Goal: Task Accomplishment & Management: Complete application form

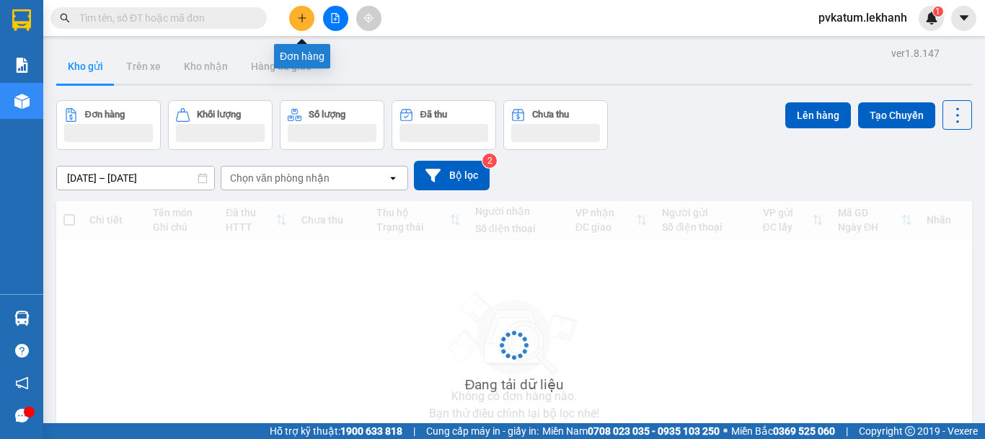
click at [306, 25] on button at bounding box center [301, 18] width 25 height 25
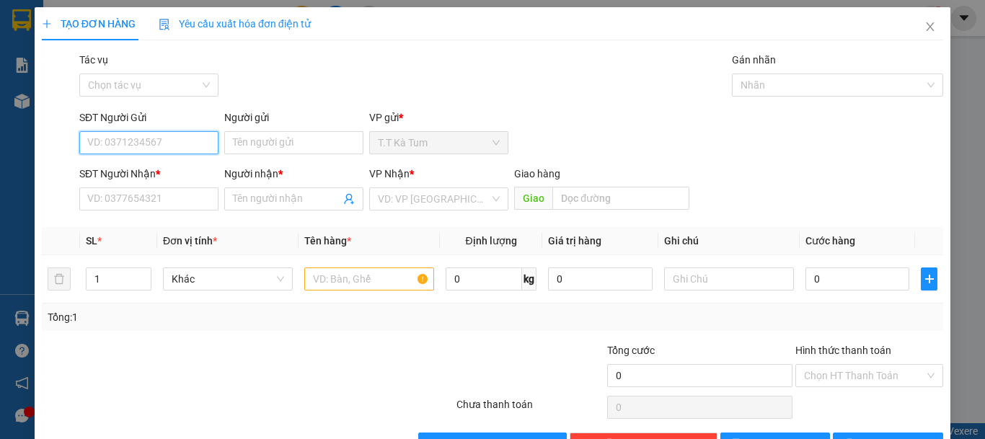
click at [180, 144] on input "SĐT Người Gửi" at bounding box center [148, 142] width 139 height 23
type input "0909592472"
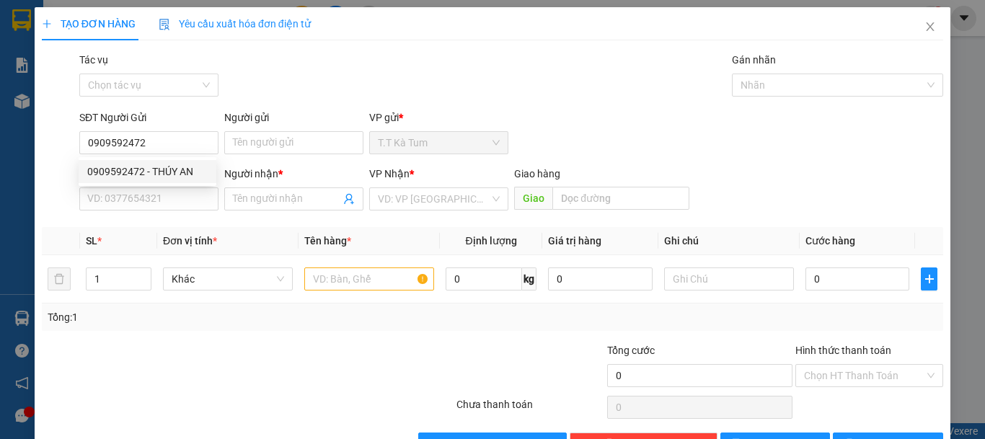
click at [173, 159] on body "Kết quả tìm kiếm ( 0 ) Bộ lọc No Data pvkatum.lekhanh 1 Báo cáo Báo cáo dòng ti…" at bounding box center [492, 219] width 985 height 439
click at [161, 145] on input "0909592472" at bounding box center [148, 142] width 139 height 23
click at [169, 167] on div "0909592472 - THÚY AN" at bounding box center [147, 172] width 120 height 16
type input "THÚY AN"
type input "0962512222"
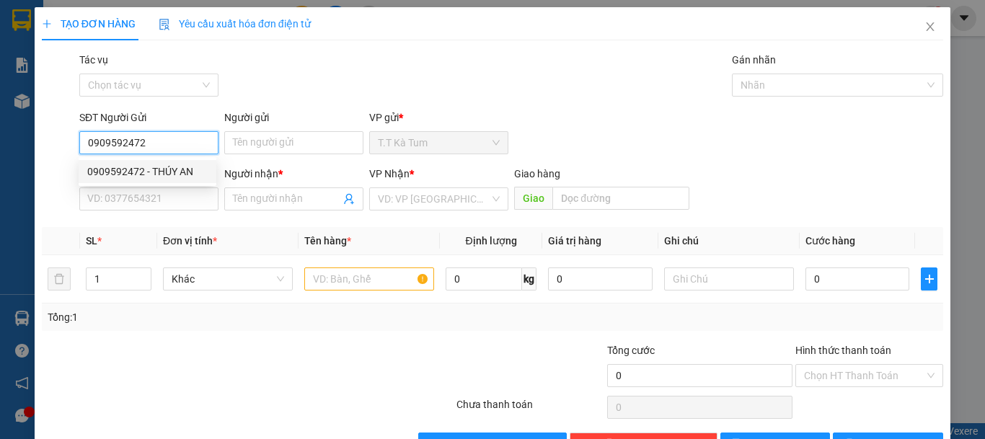
type input "đức"
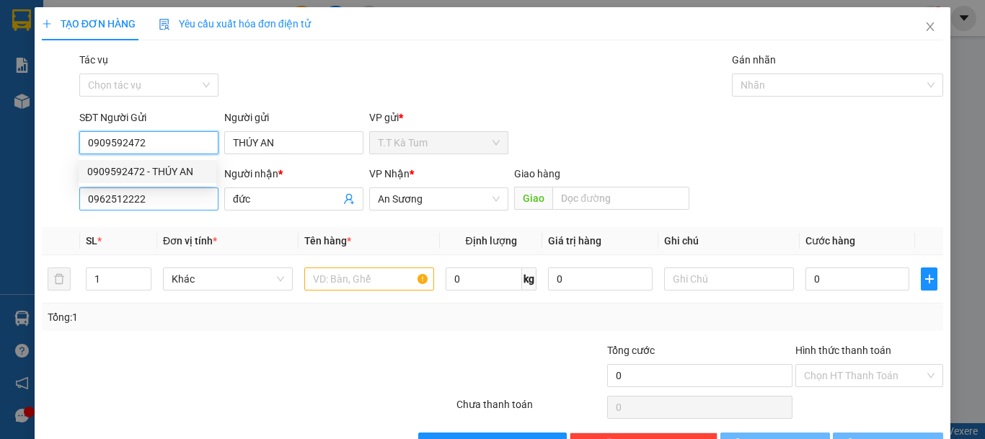
type input "30.000"
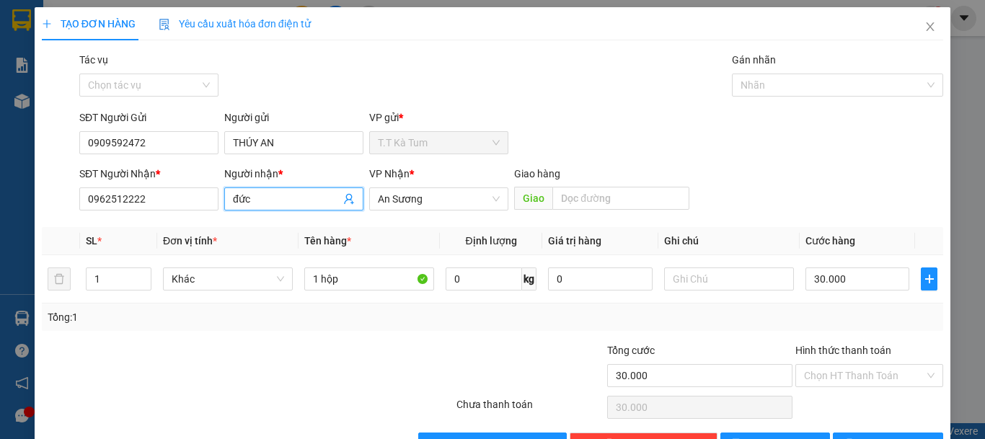
click at [344, 203] on icon "user-add" at bounding box center [349, 199] width 12 height 12
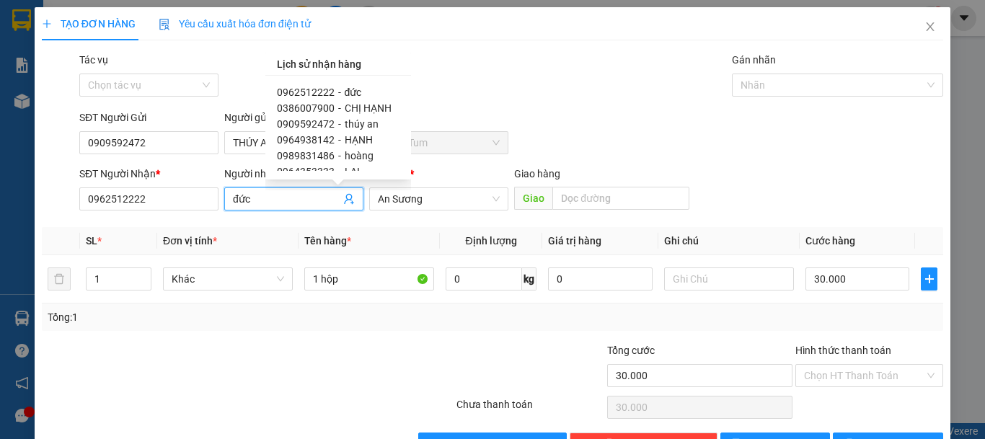
click at [362, 136] on span "HẠNH" at bounding box center [359, 140] width 28 height 12
type input "0964938142"
type input "HẠNH"
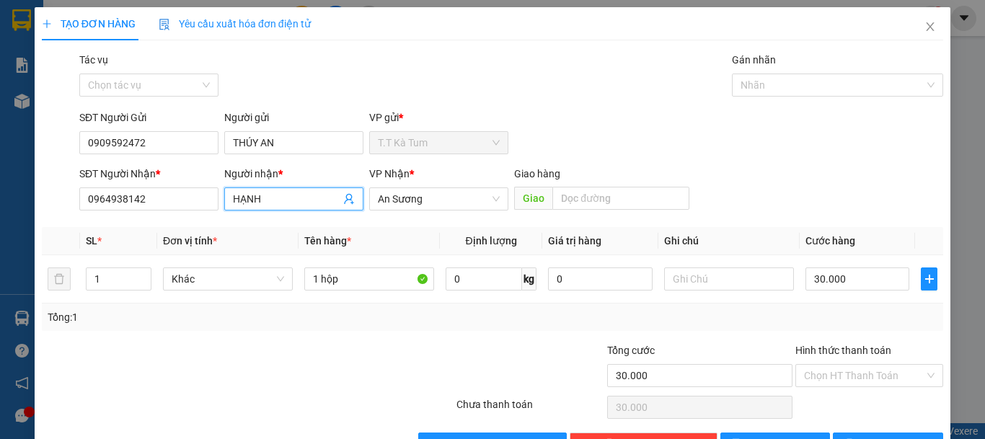
click at [344, 201] on icon "user-add" at bounding box center [348, 199] width 9 height 11
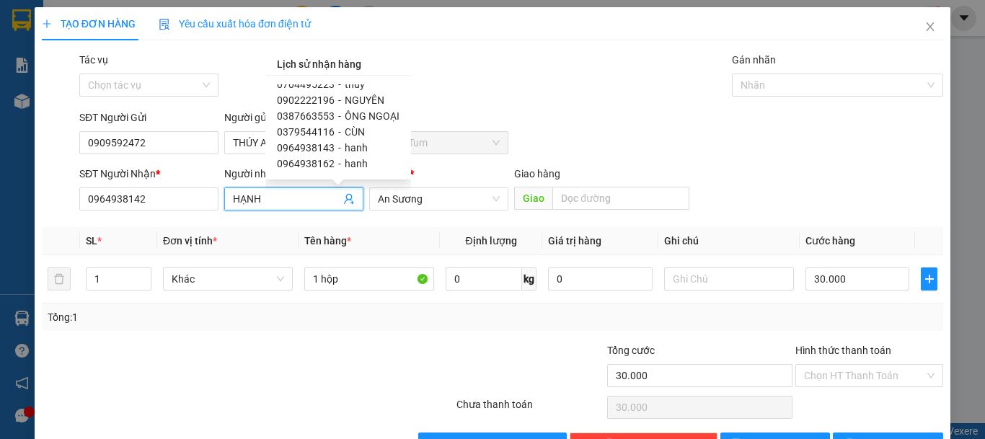
scroll to position [144, 0]
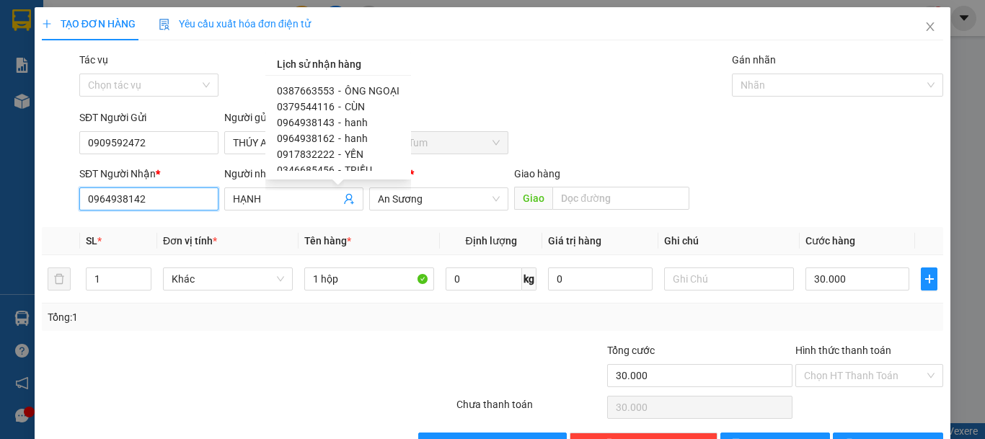
click at [183, 200] on input "0964938142" at bounding box center [148, 198] width 139 height 23
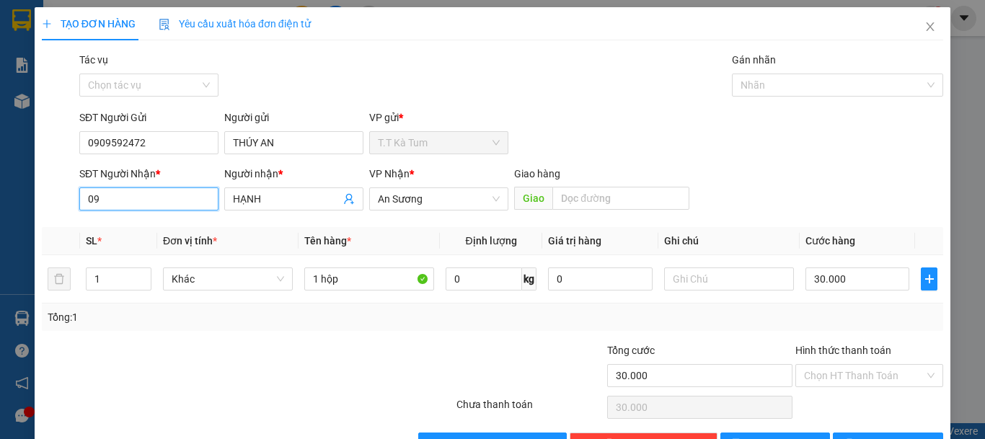
type input "0"
type input "0986007900"
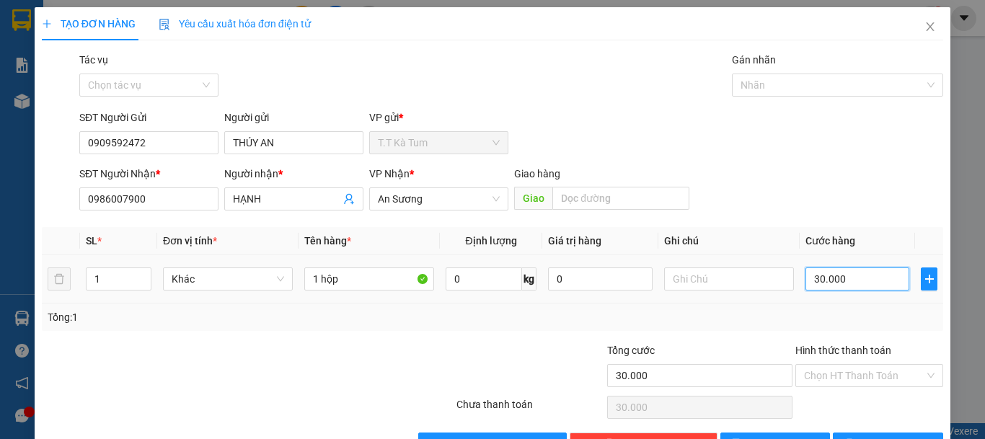
click at [863, 285] on input "30.000" at bounding box center [857, 278] width 104 height 23
type input "4"
type input "40"
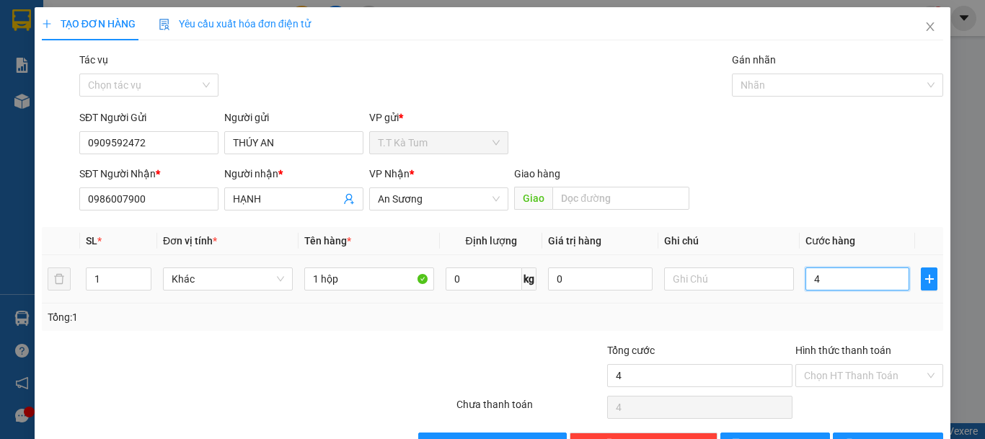
type input "40"
type input "400"
type input "4.000"
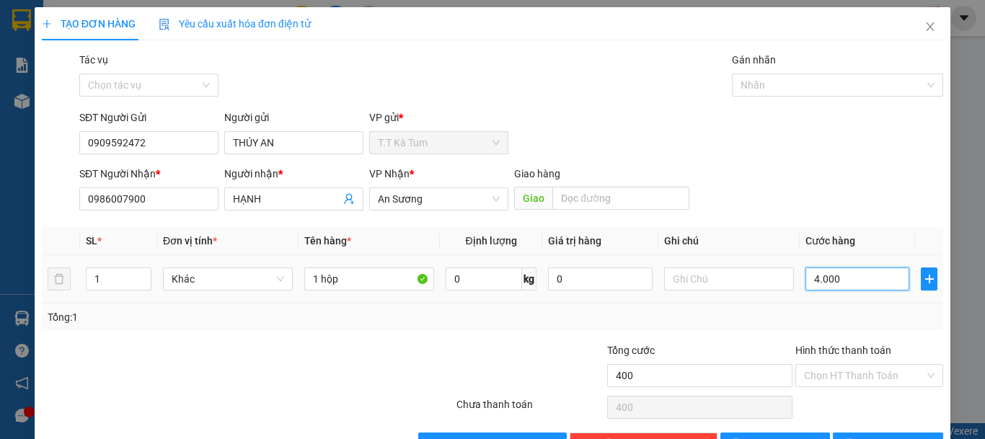
type input "4.000"
type input "40.000"
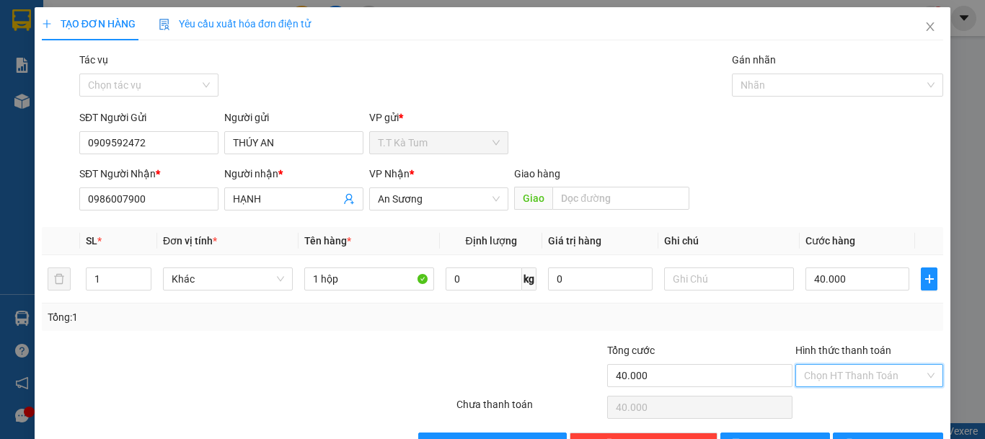
click at [859, 368] on input "Hình thức thanh toán" at bounding box center [864, 376] width 120 height 22
click at [836, 324] on div "Tại văn phòng" at bounding box center [859, 324] width 129 height 16
type input "0"
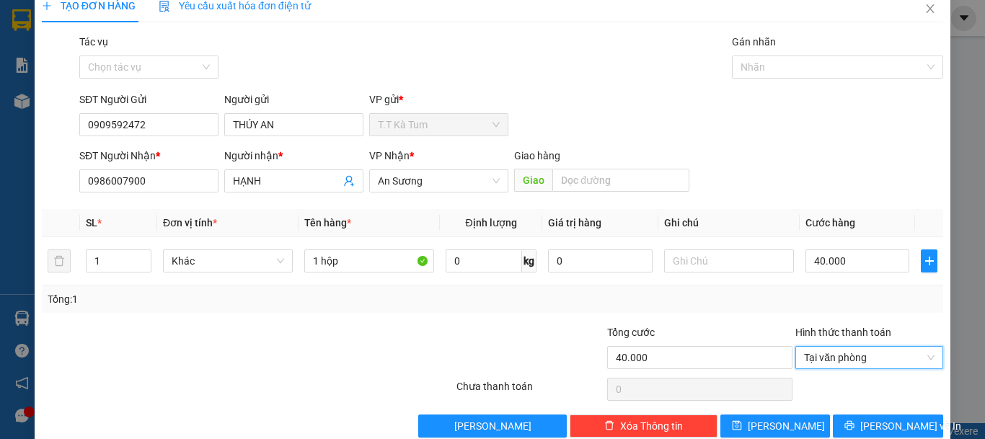
scroll to position [45, 0]
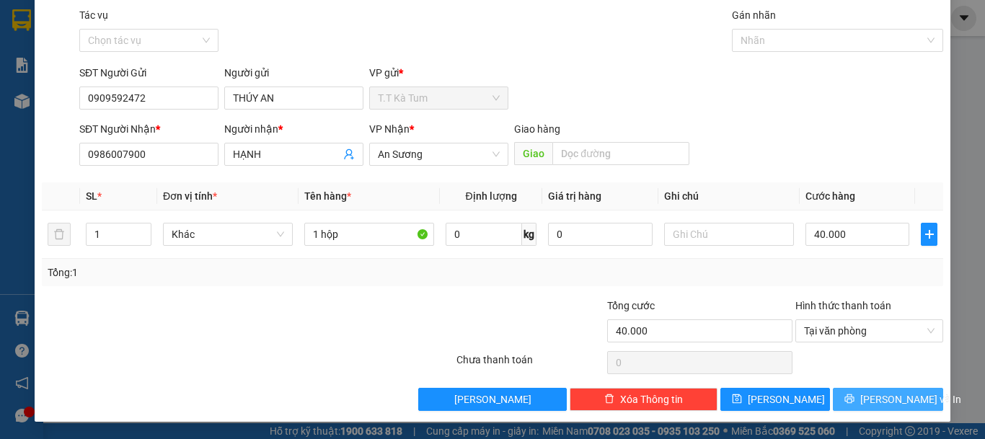
click at [876, 394] on span "[PERSON_NAME] và In" at bounding box center [910, 399] width 101 height 16
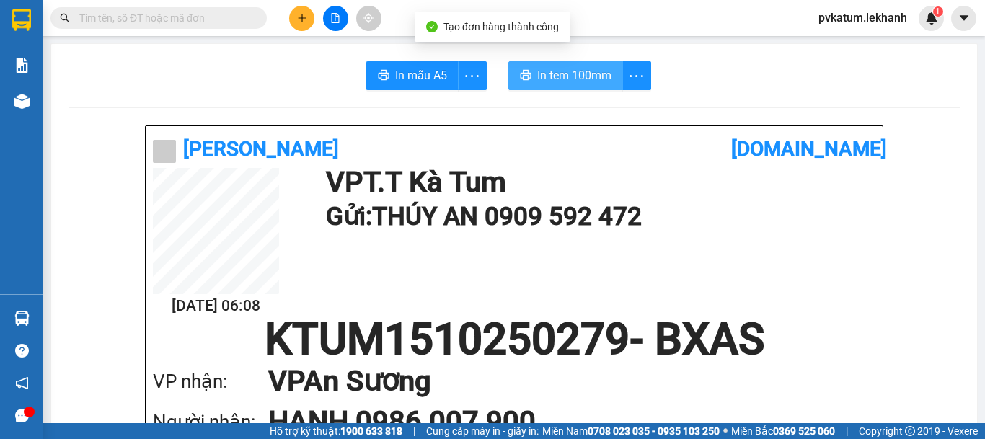
drag, startPoint x: 546, startPoint y: 68, endPoint x: 574, endPoint y: 85, distance: 32.0
click at [548, 71] on span "In tem 100mm" at bounding box center [574, 75] width 74 height 18
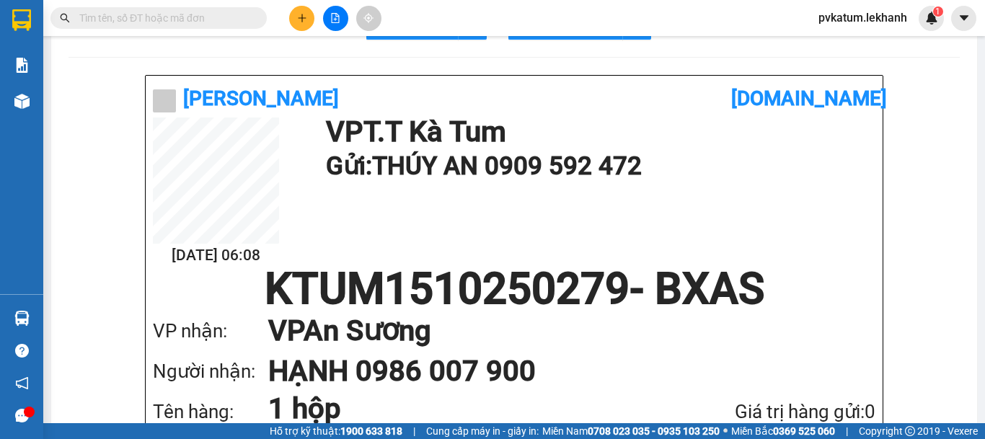
scroll to position [72, 0]
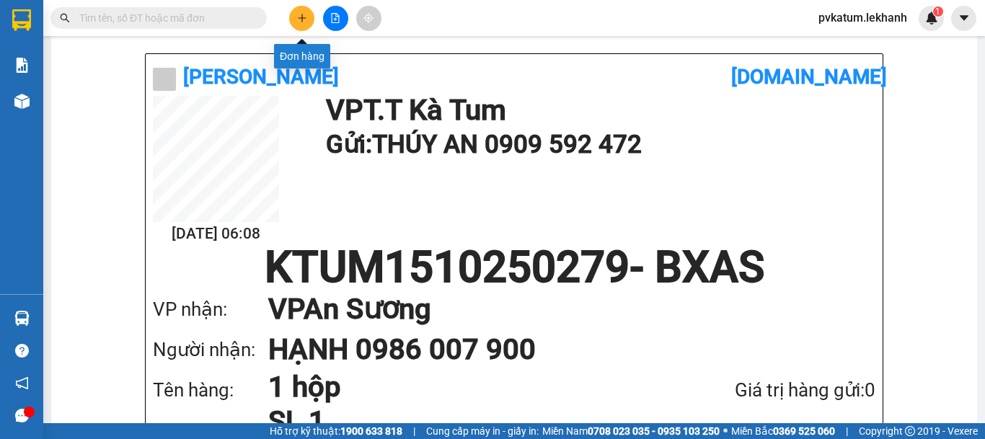
click at [292, 22] on button at bounding box center [301, 18] width 25 height 25
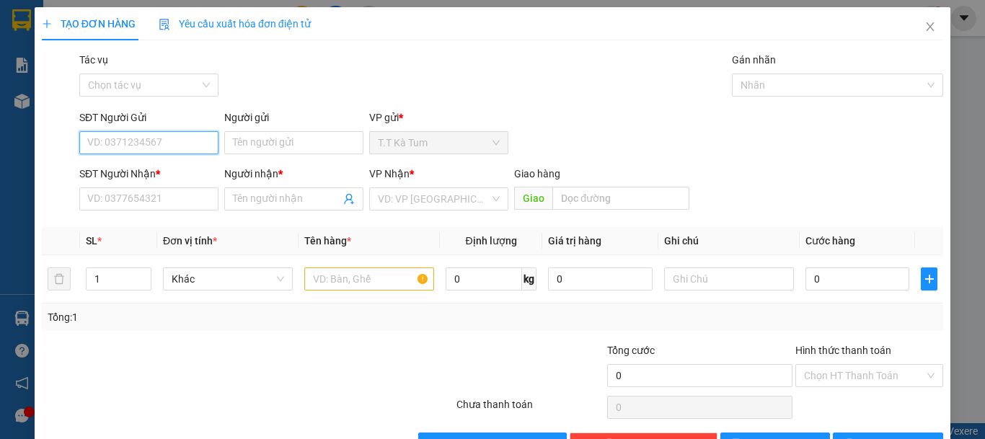
click at [192, 146] on input "SĐT Người Gửi" at bounding box center [148, 142] width 139 height 23
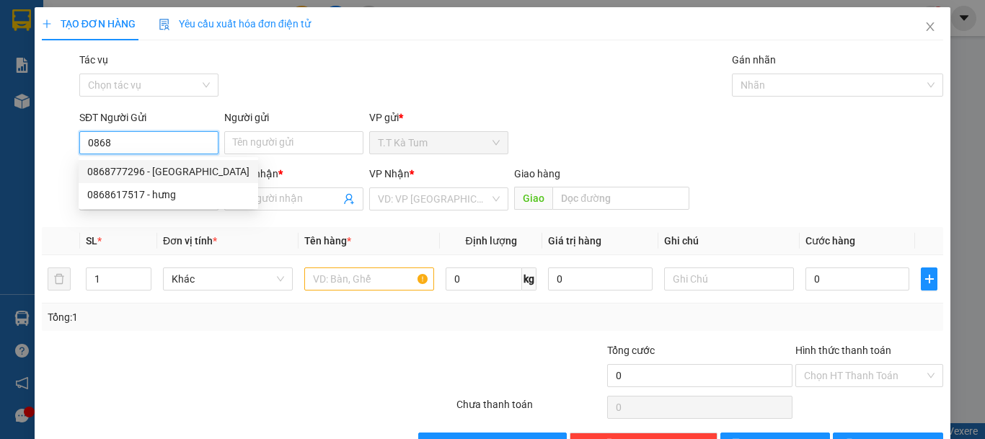
click at [174, 174] on div "0868777296 - [GEOGRAPHIC_DATA]" at bounding box center [168, 172] width 162 height 16
type input "0868777296"
type input "VIỆT NHA"
type input "0972155979"
type input "THANH LAD"
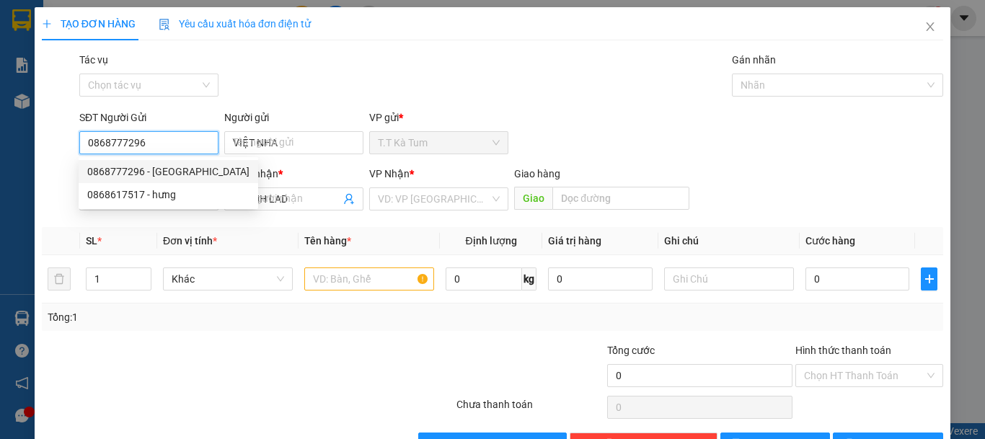
type input "30.000"
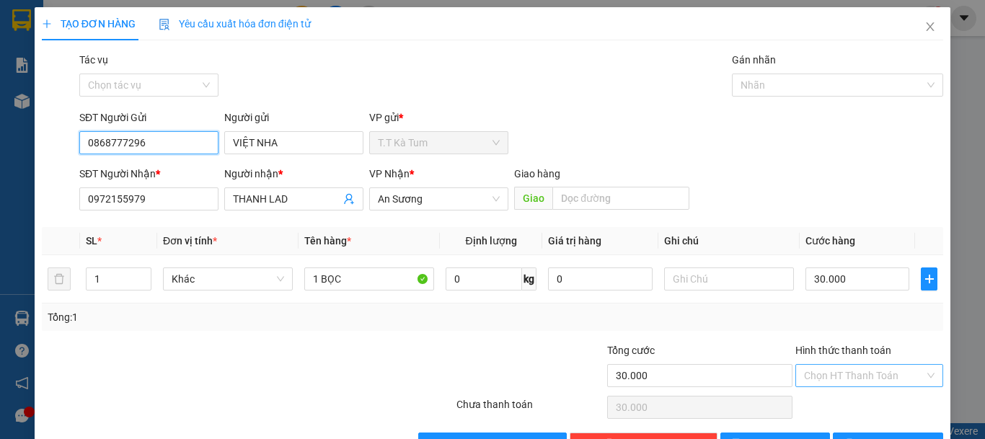
type input "0868777296"
click at [843, 371] on input "Hình thức thanh toán" at bounding box center [864, 376] width 120 height 22
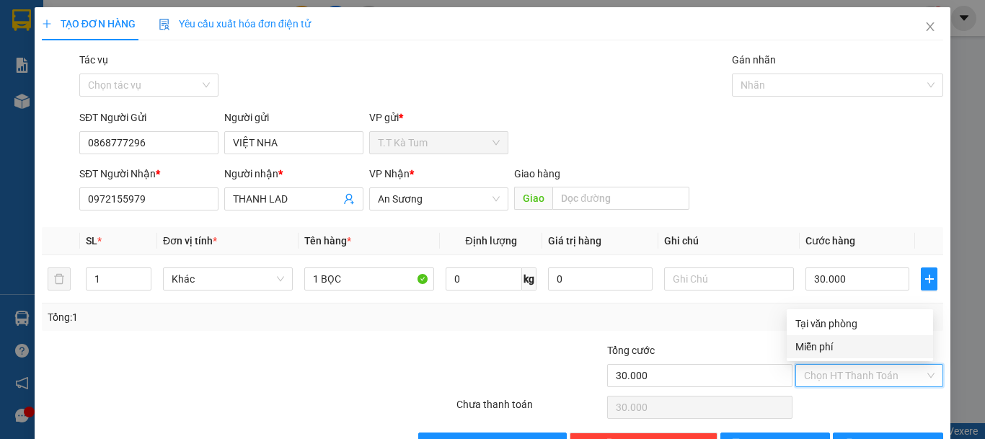
click at [840, 335] on div "Miễn phí" at bounding box center [859, 346] width 146 height 23
type input "0"
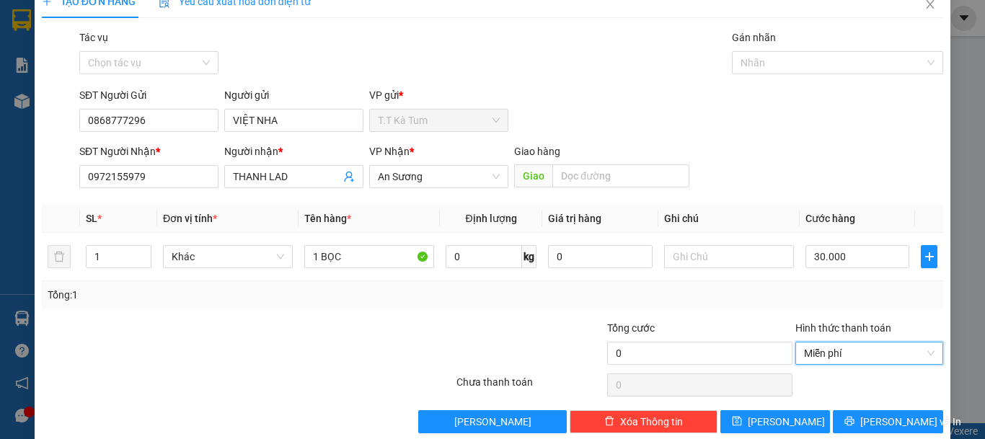
scroll to position [45, 0]
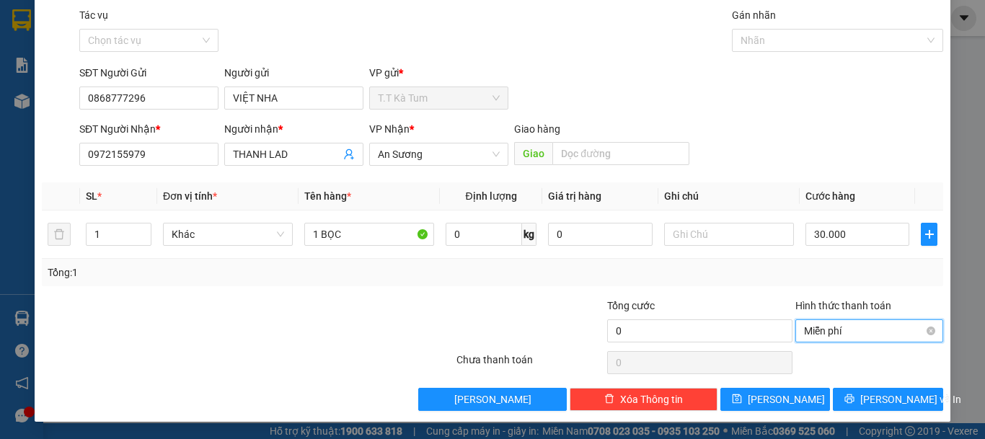
click at [844, 326] on span "Miễn phí" at bounding box center [869, 331] width 130 height 22
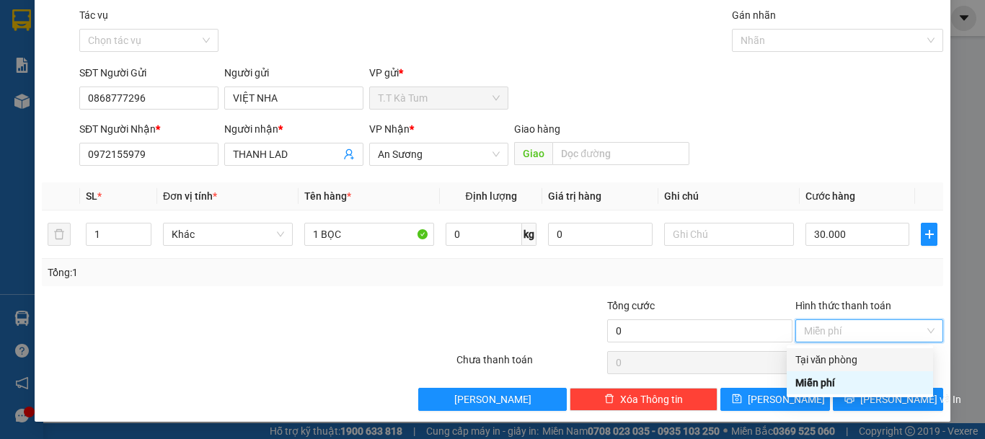
click at [842, 363] on div "Tại văn phòng" at bounding box center [859, 360] width 129 height 16
type input "30.000"
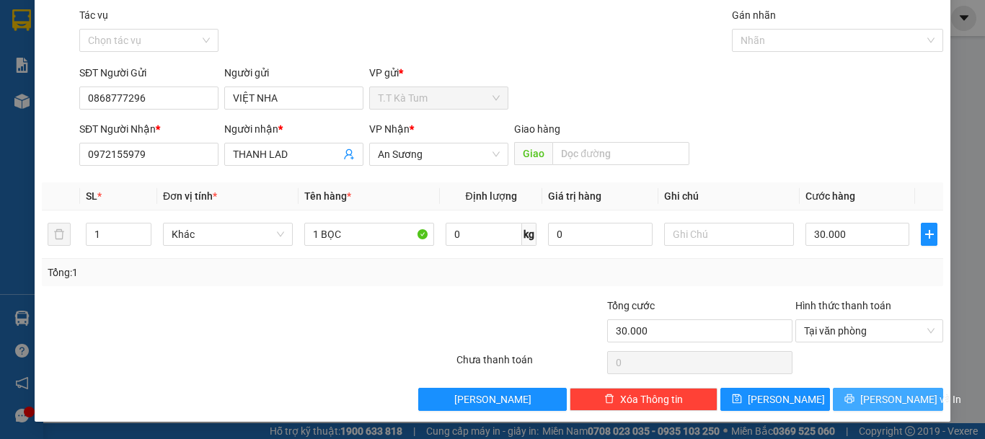
click at [872, 398] on span "[PERSON_NAME] và In" at bounding box center [910, 399] width 101 height 16
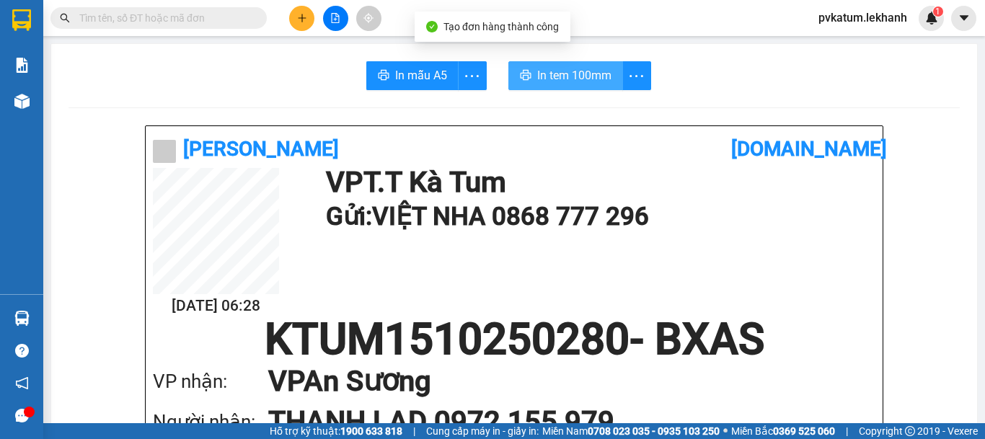
click at [564, 83] on span "In tem 100mm" at bounding box center [574, 75] width 74 height 18
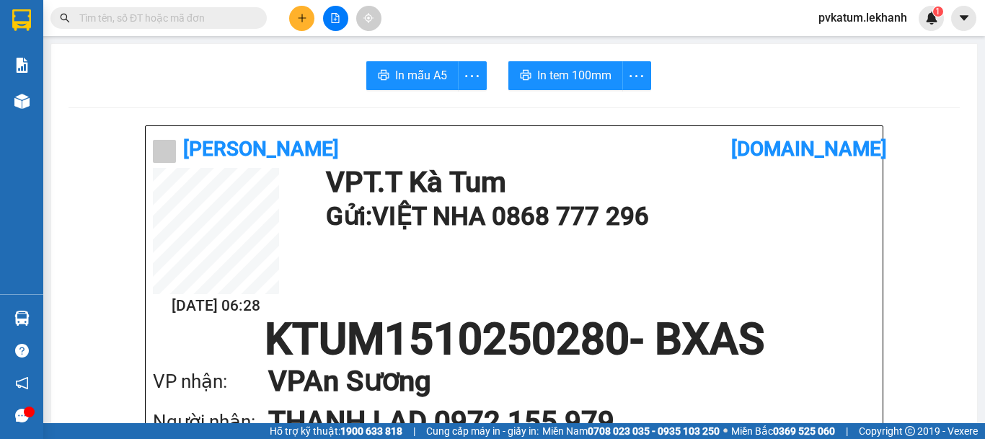
click at [301, 14] on icon "plus" at bounding box center [302, 18] width 10 height 10
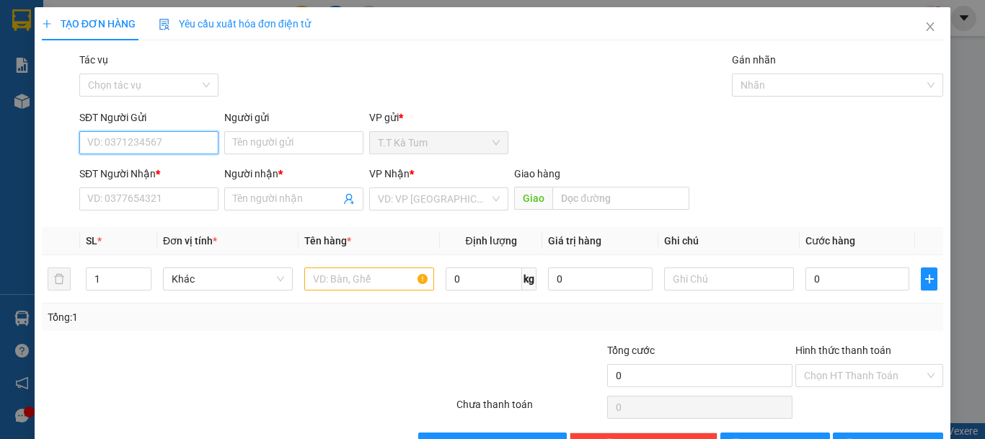
click at [205, 146] on input "SĐT Người Gửi" at bounding box center [148, 142] width 139 height 23
type input "0367526857"
click at [176, 165] on div "0367526857 - GÁI" at bounding box center [147, 172] width 120 height 16
type input "GÁI"
type input "0344008902"
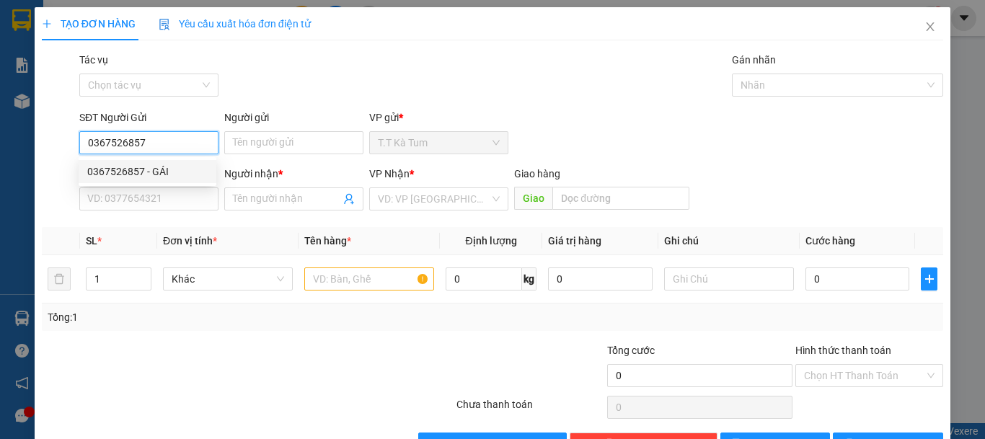
type input "NHƯ"
type input "30.000"
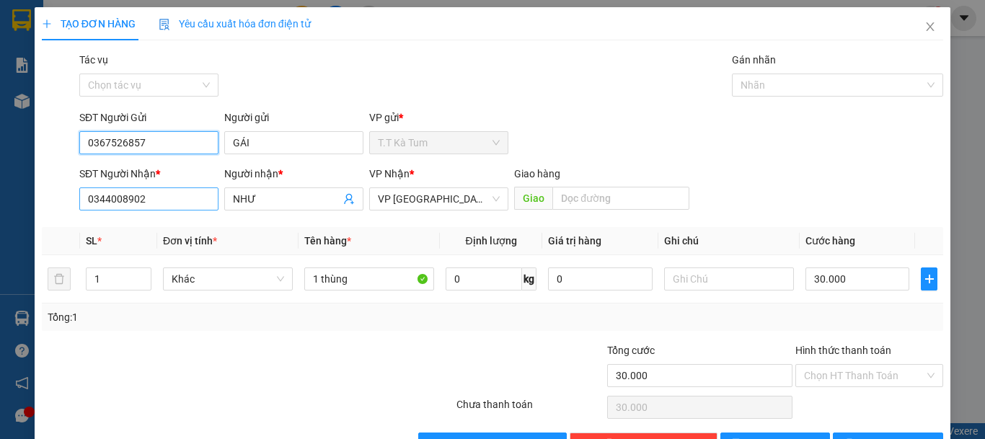
type input "0367526857"
click at [196, 200] on input "0344008902" at bounding box center [148, 198] width 139 height 23
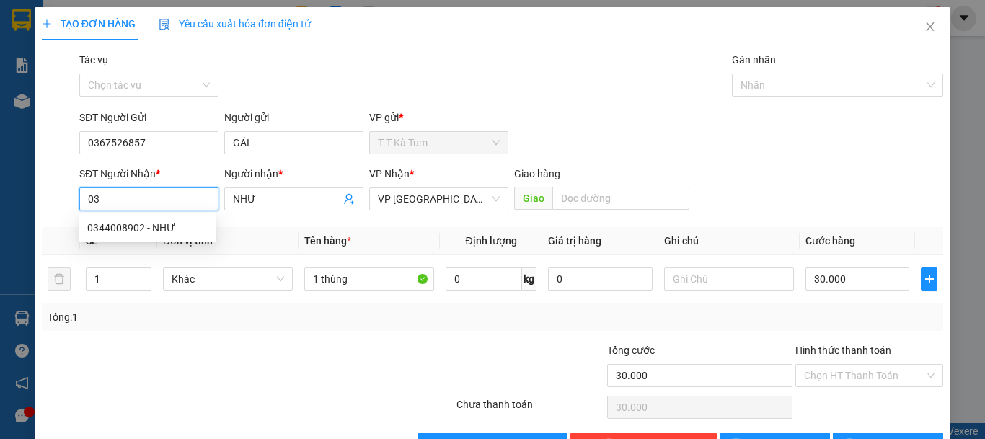
type input "0"
type input "0326137107"
click at [185, 229] on div "0326137107 - nhu" at bounding box center [147, 228] width 120 height 16
type input "nhu"
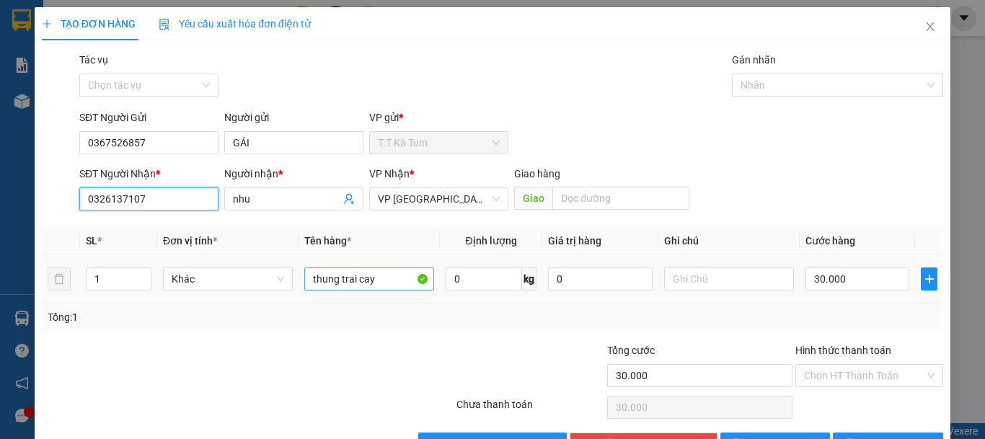
type input "0326137107"
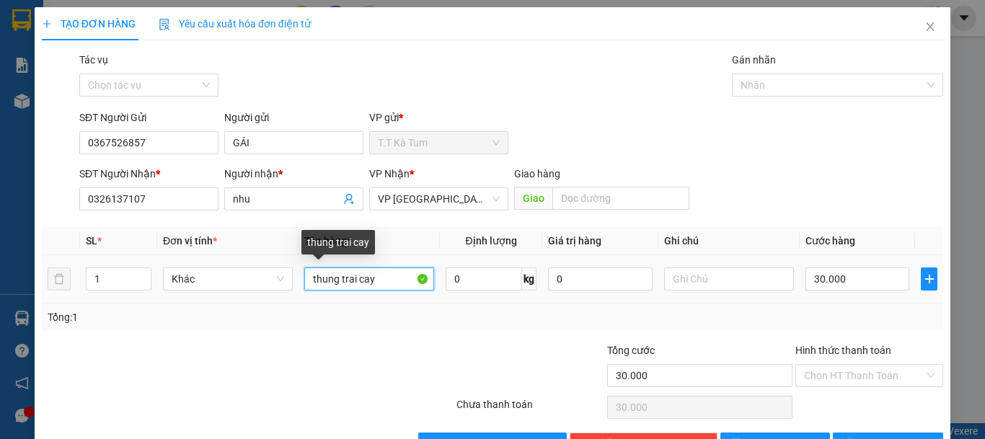
click at [378, 283] on input "thung trai cay" at bounding box center [369, 278] width 130 height 23
type input "t"
type input "1 THÙNG"
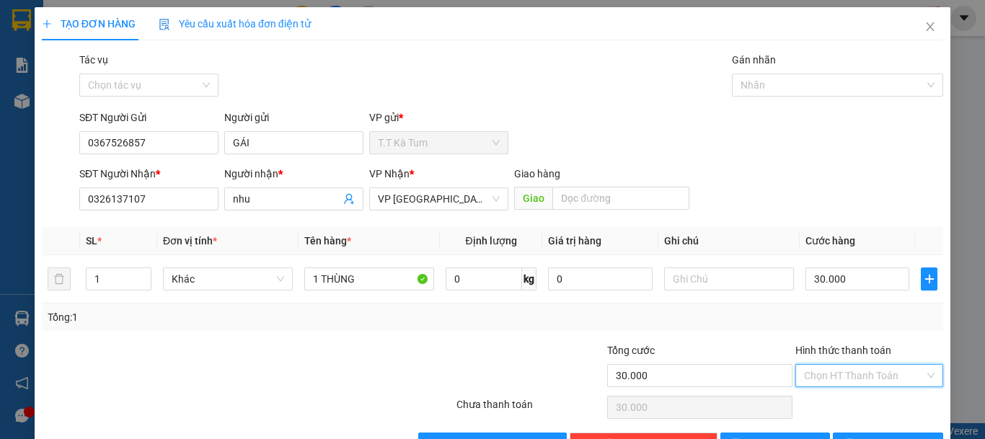
click at [869, 376] on input "Hình thức thanh toán" at bounding box center [864, 376] width 120 height 22
click at [821, 327] on div "Tại văn phòng" at bounding box center [859, 324] width 129 height 16
type input "0"
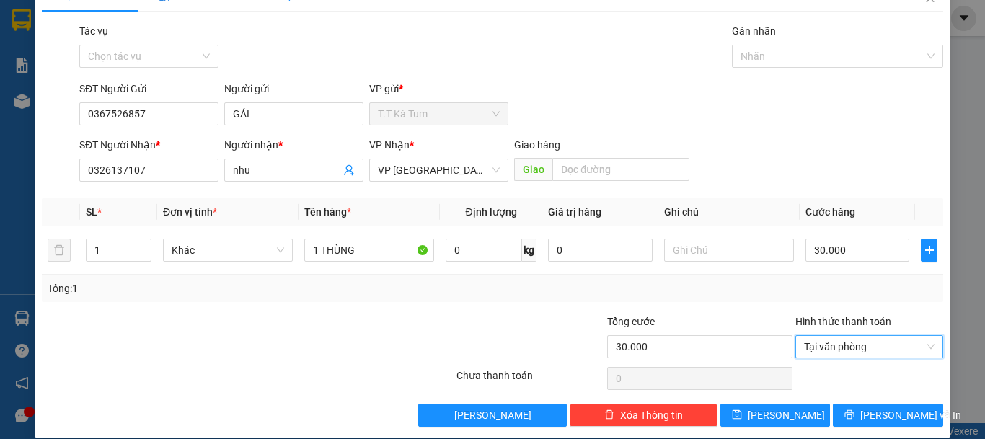
scroll to position [45, 0]
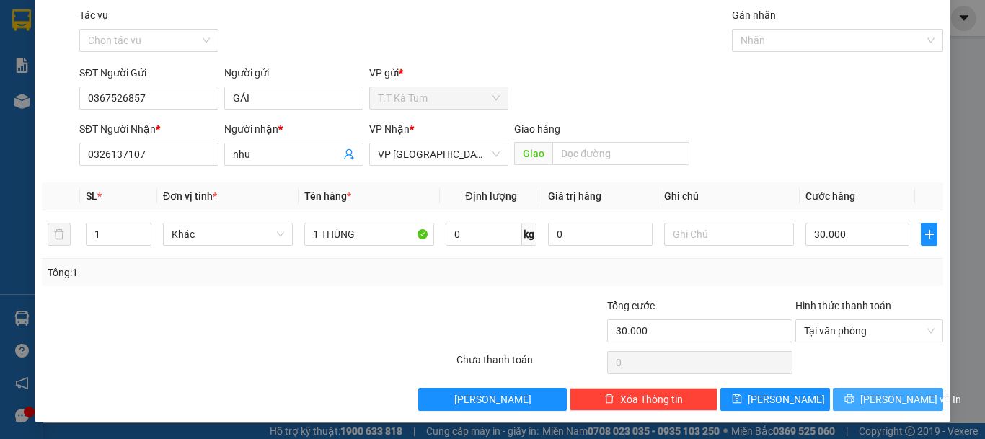
click at [867, 407] on span "[PERSON_NAME] và In" at bounding box center [910, 399] width 101 height 16
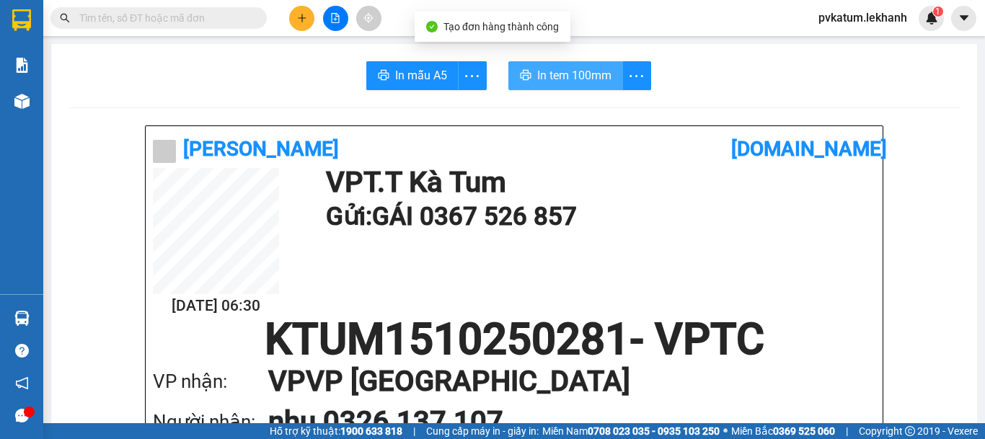
drag, startPoint x: 546, startPoint y: 66, endPoint x: 551, endPoint y: 88, distance: 22.2
click at [546, 65] on button "In tem 100mm" at bounding box center [565, 75] width 115 height 29
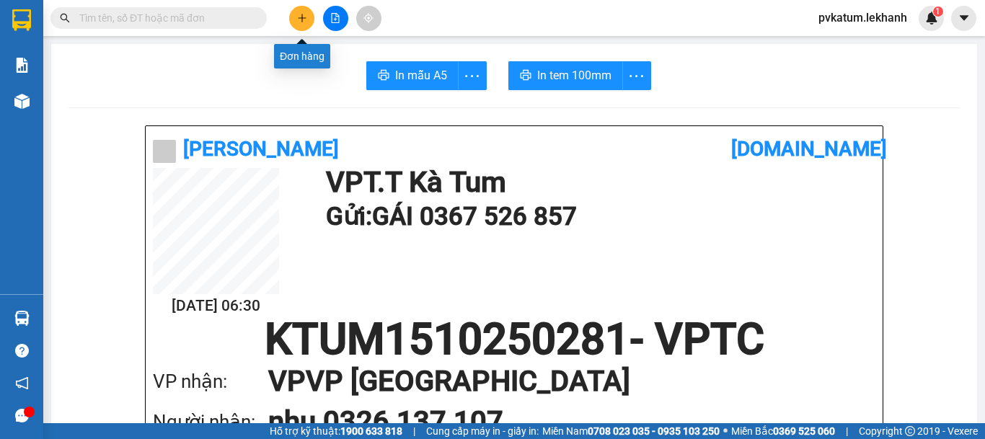
click at [299, 23] on button at bounding box center [301, 18] width 25 height 25
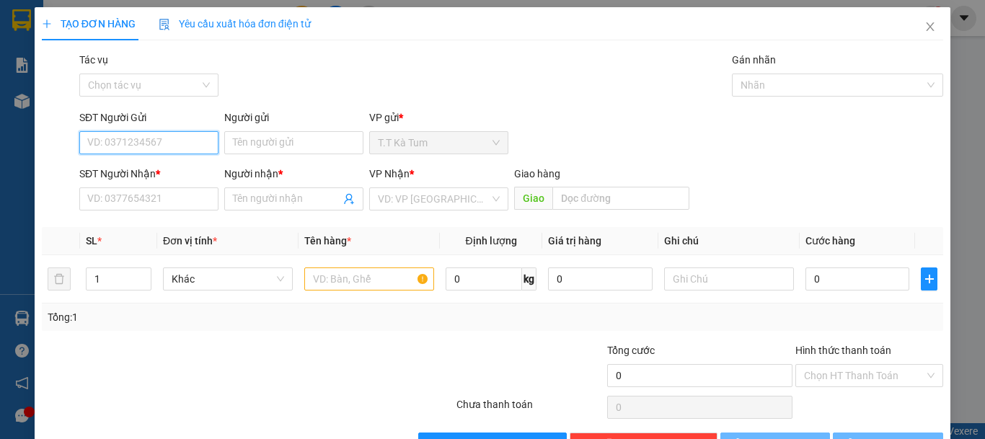
click at [161, 144] on input "SĐT Người Gửi" at bounding box center [148, 142] width 139 height 23
click at [161, 144] on input "0963554446" at bounding box center [148, 142] width 139 height 23
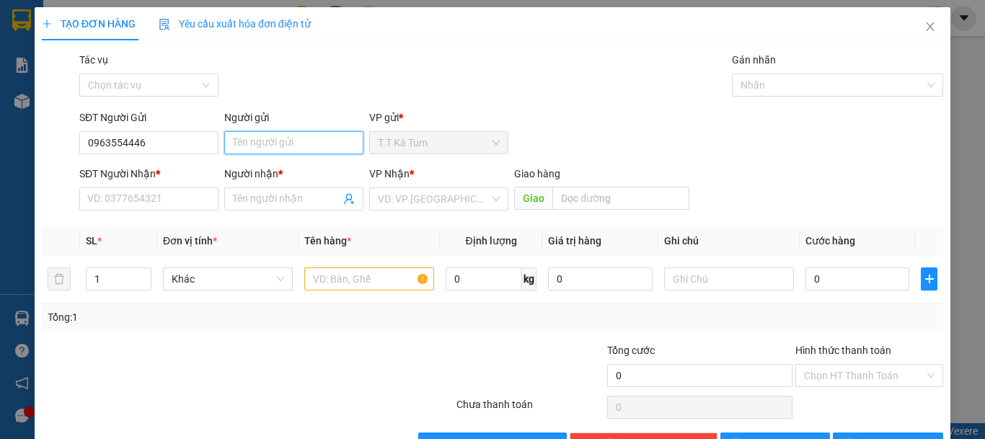
click at [264, 136] on input "Người gửi" at bounding box center [293, 142] width 139 height 23
click at [235, 129] on div "Người gửi" at bounding box center [293, 121] width 139 height 22
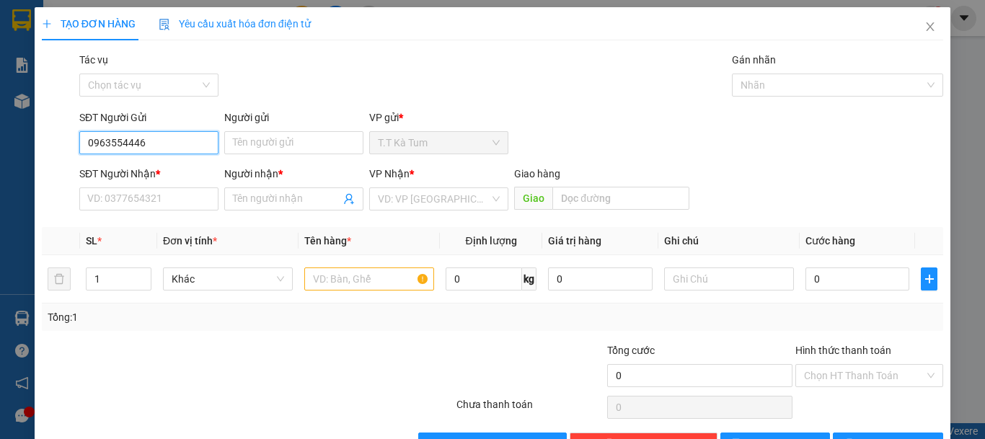
click at [176, 143] on input "0963554446" at bounding box center [148, 142] width 139 height 23
type input "0"
click at [133, 136] on input "SĐT Người Gửi" at bounding box center [148, 142] width 139 height 23
click at [174, 170] on div "0328370794 - CHỬ" at bounding box center [147, 172] width 120 height 16
type input "0328370794"
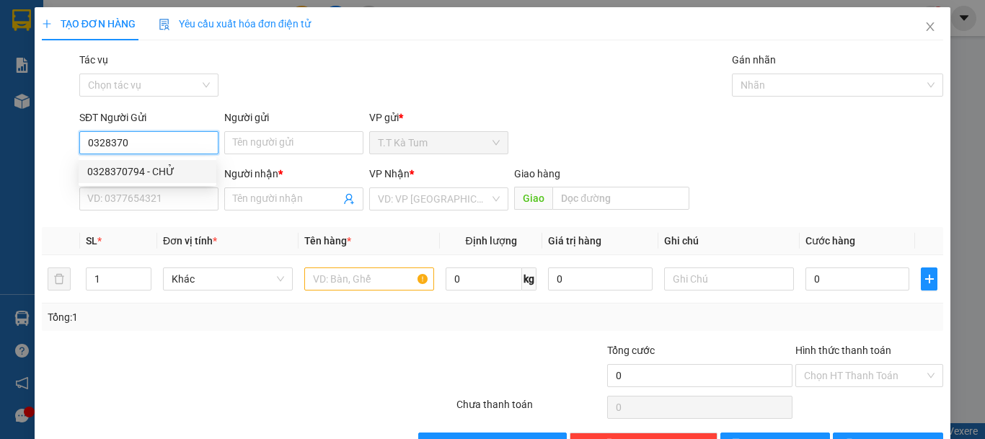
type input "CHỬ"
type input "0963554446"
type input "THU"
type input "40.000"
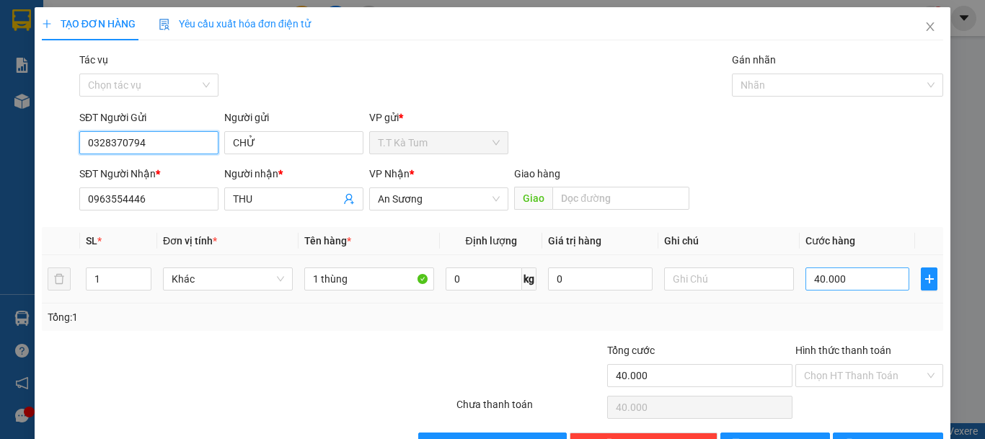
type input "0328370794"
click at [865, 284] on input "40.000" at bounding box center [857, 278] width 104 height 23
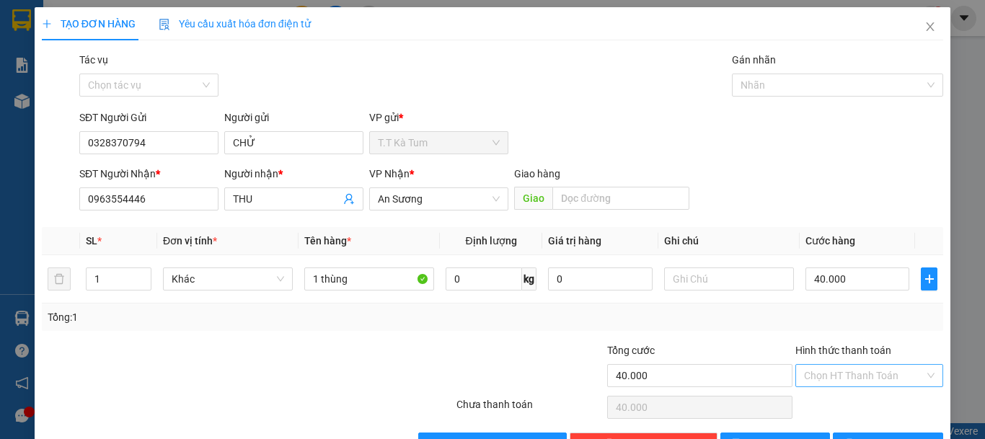
drag, startPoint x: 858, startPoint y: 374, endPoint x: 833, endPoint y: 370, distance: 25.5
click at [855, 376] on input "Hình thức thanh toán" at bounding box center [864, 376] width 120 height 22
click at [842, 327] on div "Tại văn phòng" at bounding box center [859, 324] width 129 height 16
type input "0"
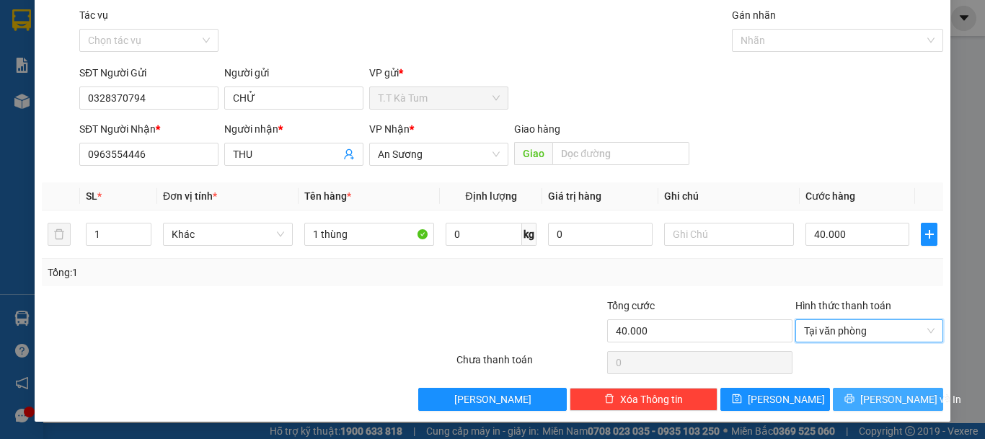
click at [862, 400] on button "[PERSON_NAME] và In" at bounding box center [887, 399] width 110 height 23
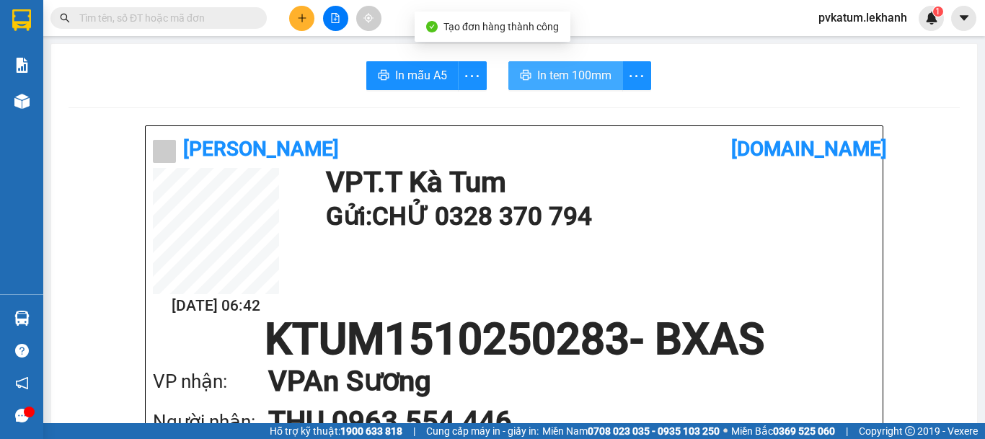
click at [588, 84] on span "In tem 100mm" at bounding box center [574, 75] width 74 height 18
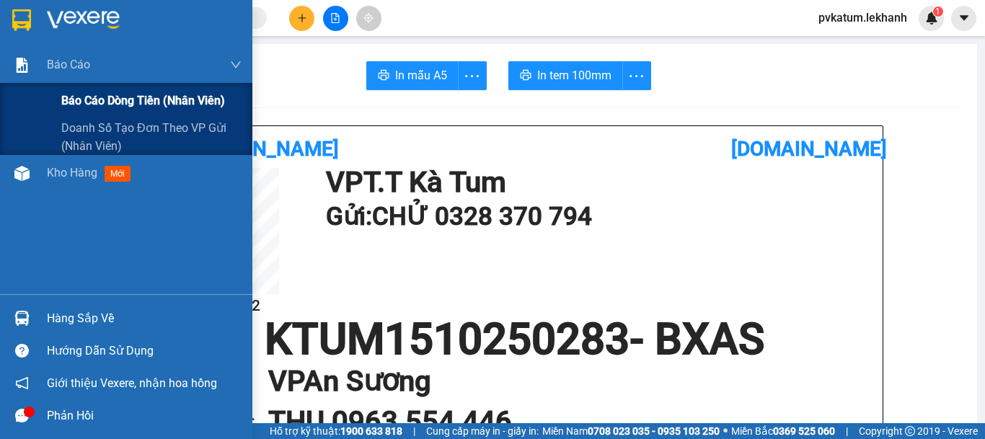
click at [83, 95] on span "Báo cáo dòng tiền (nhân viên)" at bounding box center [143, 101] width 164 height 18
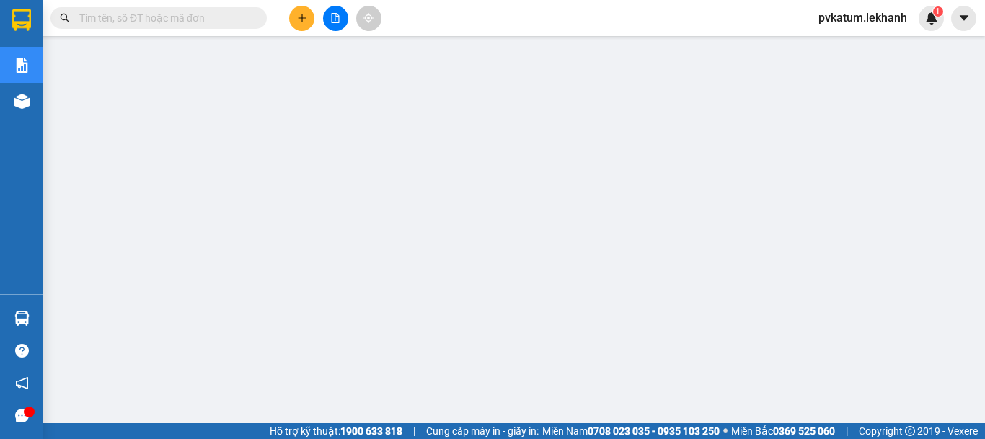
click at [244, 426] on div "Hỗ trợ kỹ thuật: 1900 633 818 | Cung cấp máy in - giấy in: [GEOGRAPHIC_DATA] 07…" at bounding box center [488, 431] width 977 height 16
click at [297, 14] on icon "plus" at bounding box center [302, 18] width 10 height 10
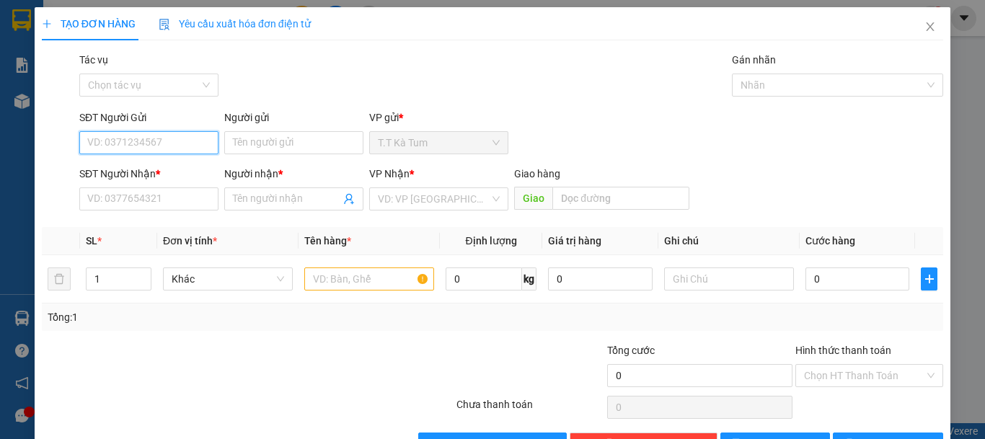
click at [170, 146] on input "SĐT Người Gửi" at bounding box center [148, 142] width 139 height 23
type input "0387999456"
click at [162, 170] on div "0387999456 - SƠN" at bounding box center [147, 172] width 120 height 16
type input "SƠN"
type input "0908217802"
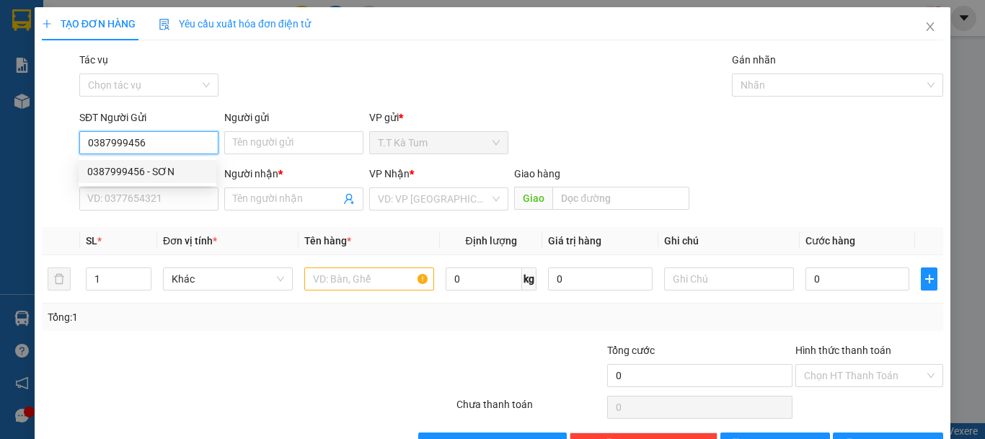
type input "A8"
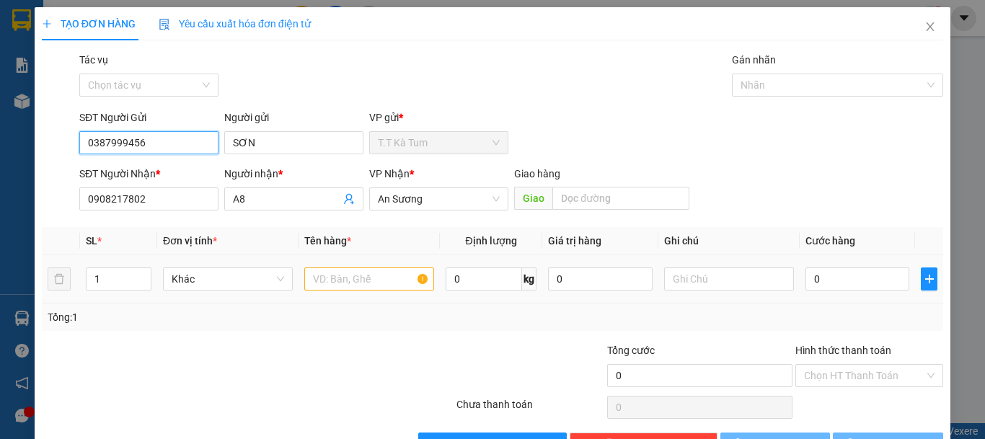
type input "60.000"
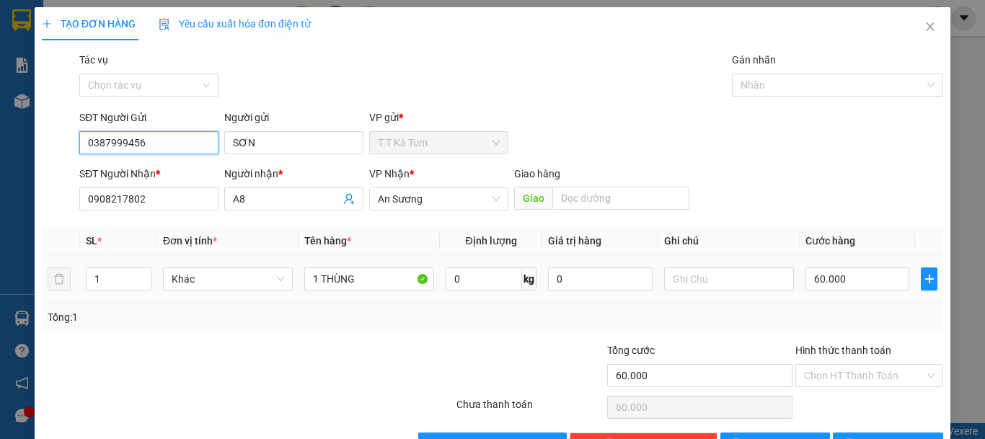
type input "0387999456"
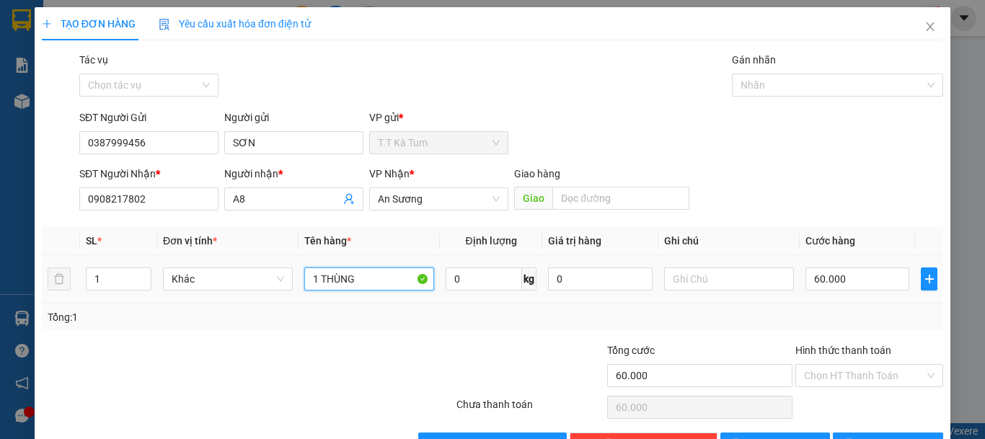
click at [359, 283] on input "1 THÙNG" at bounding box center [369, 278] width 130 height 23
click at [851, 280] on input "60.000" at bounding box center [857, 278] width 104 height 23
type input "4"
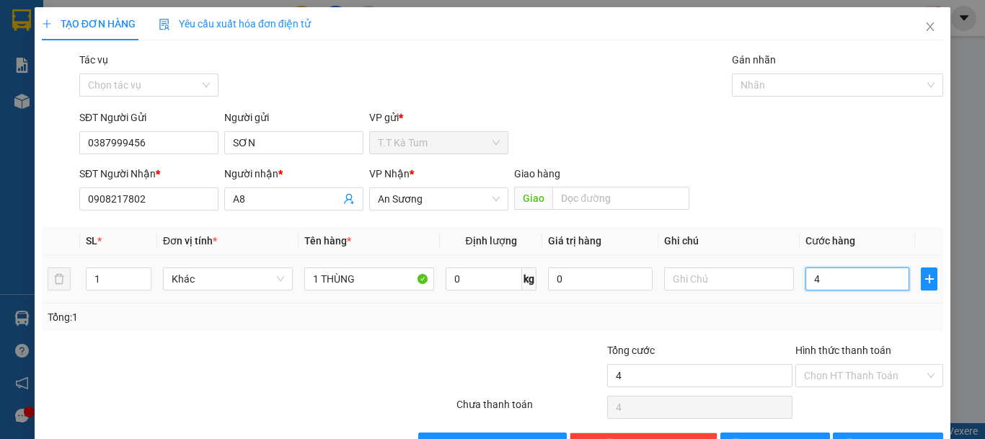
type input "40"
type input "400"
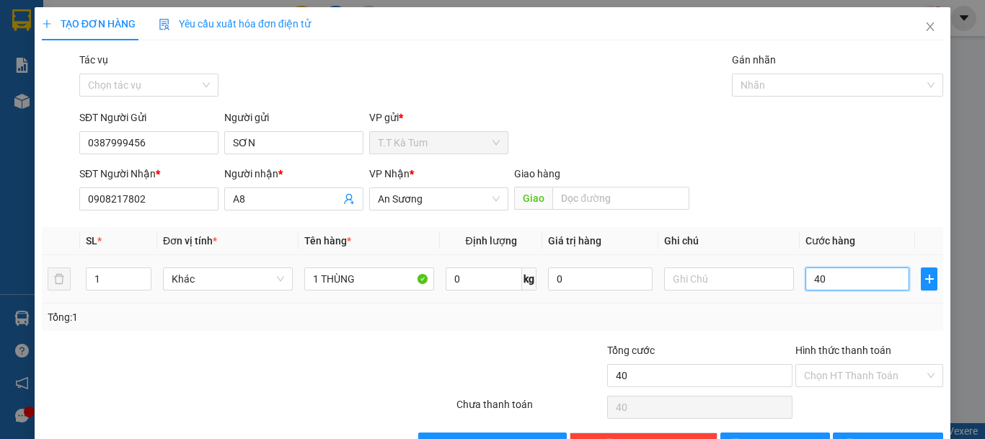
type input "400"
type input "4.000"
type input "40.000"
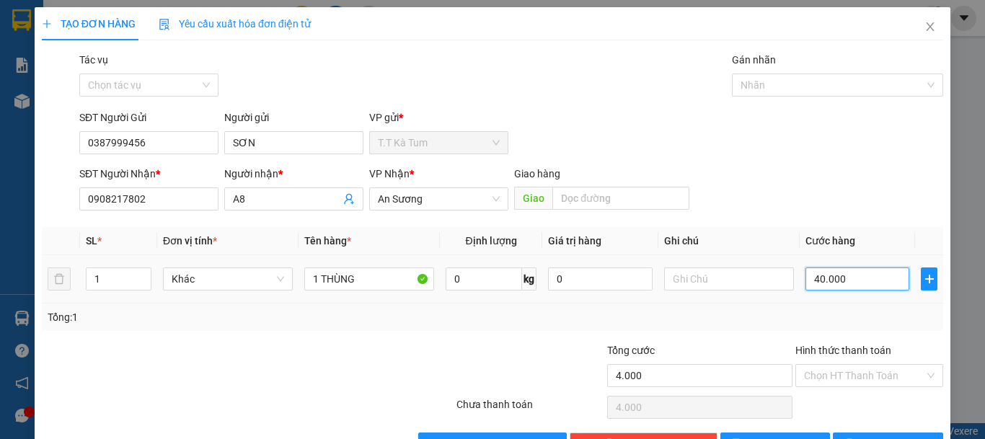
type input "40.000"
drag, startPoint x: 842, startPoint y: 384, endPoint x: 842, endPoint y: 376, distance: 7.9
click at [842, 381] on input "Hình thức thanh toán" at bounding box center [864, 376] width 120 height 22
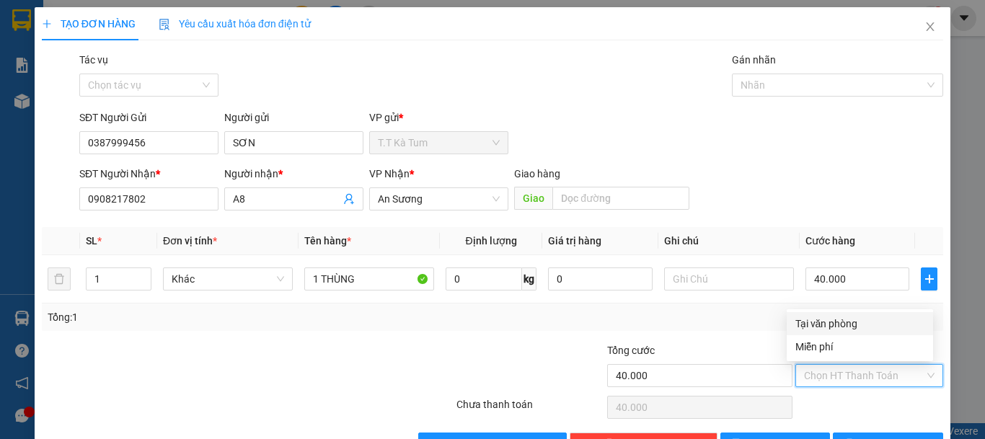
drag, startPoint x: 843, startPoint y: 327, endPoint x: 851, endPoint y: 329, distance: 8.2
click at [845, 326] on div "Tại văn phòng" at bounding box center [859, 324] width 129 height 16
type input "0"
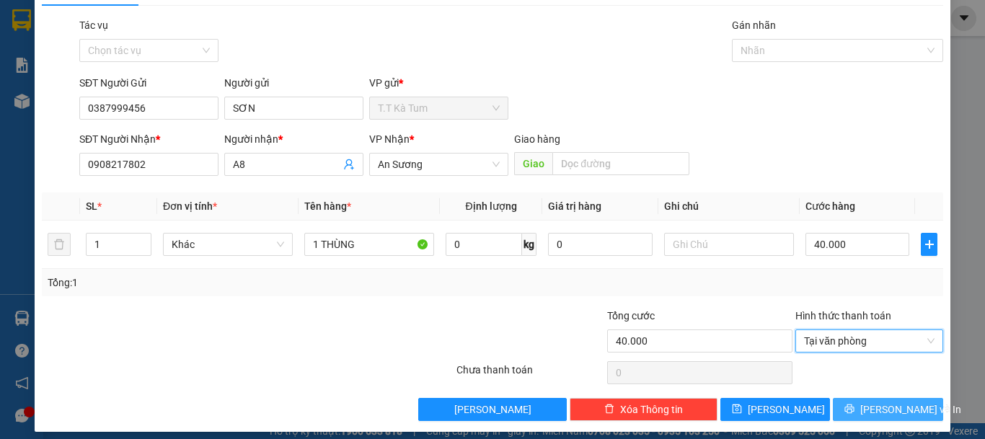
scroll to position [45, 0]
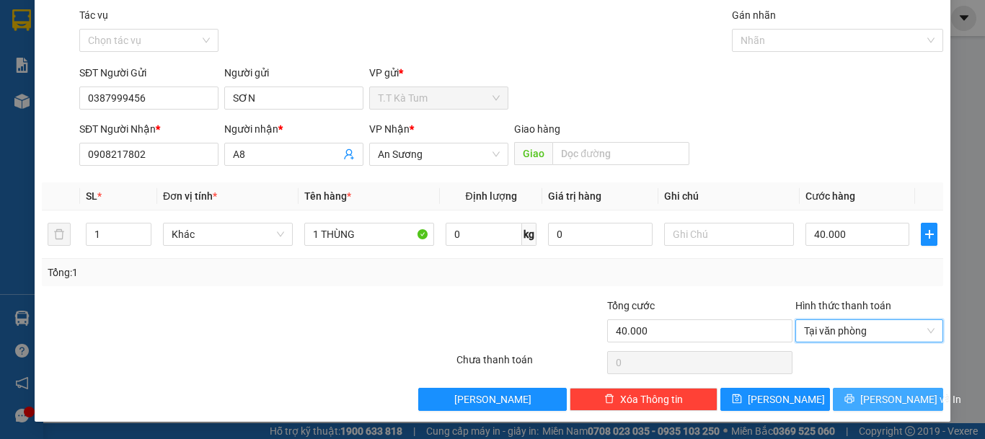
click at [884, 398] on span "[PERSON_NAME] và In" at bounding box center [910, 399] width 101 height 16
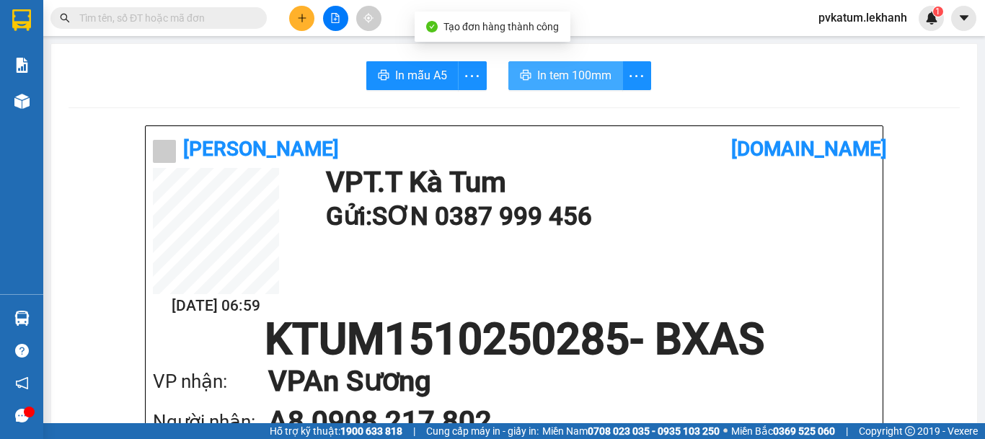
click at [579, 68] on span "In tem 100mm" at bounding box center [574, 75] width 74 height 18
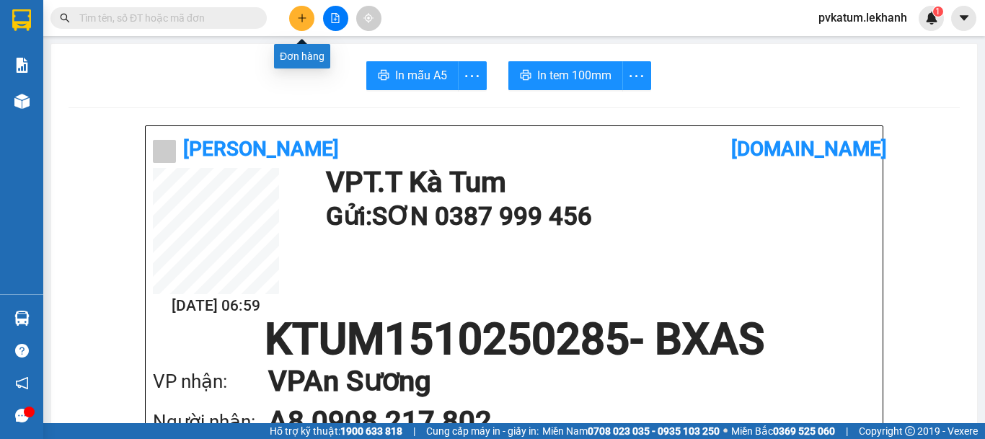
click at [298, 22] on icon "plus" at bounding box center [302, 18] width 10 height 10
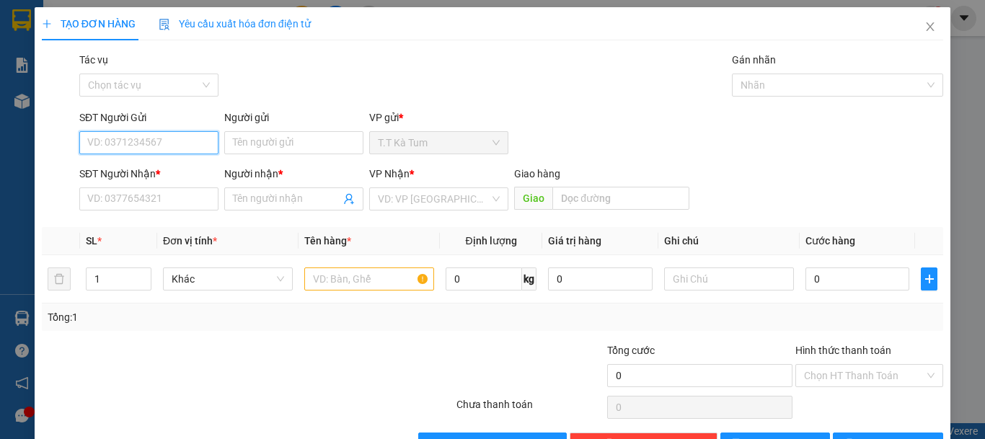
click at [159, 137] on input "SĐT Người Gửi" at bounding box center [148, 142] width 139 height 23
type input "0977742031"
click at [179, 160] on div "0977742031 - thu" at bounding box center [148, 171] width 138 height 23
type input "thu"
type input "0962048438"
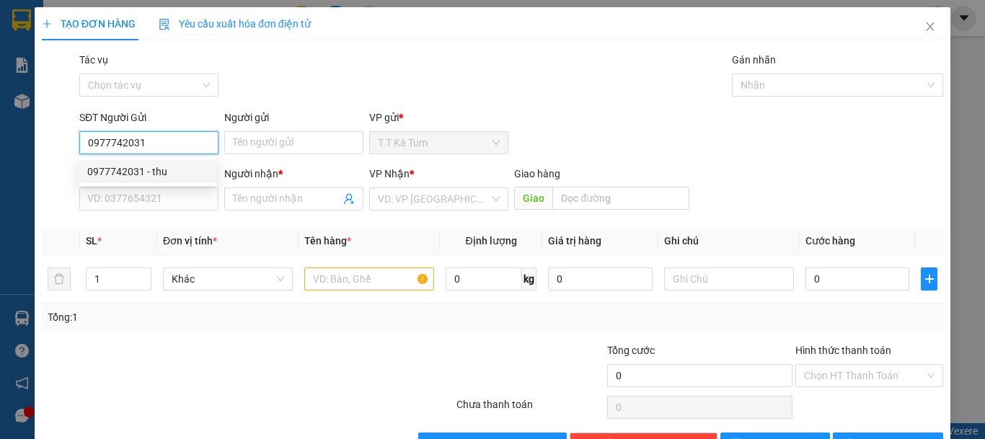
type input "lap"
type input "30.000"
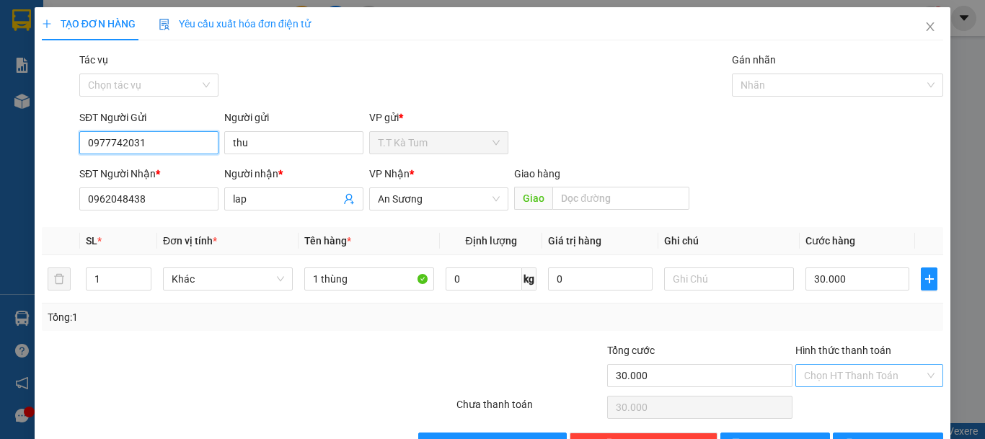
type input "0977742031"
click at [843, 368] on input "Hình thức thanh toán" at bounding box center [864, 376] width 120 height 22
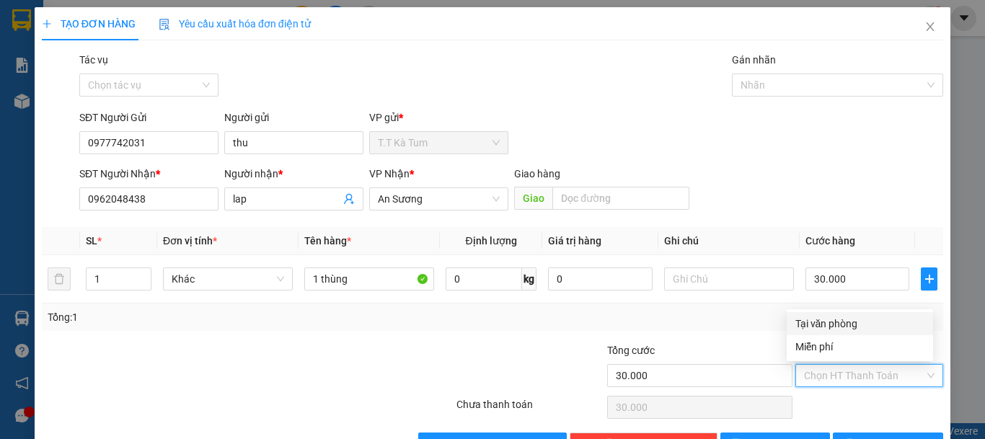
click at [846, 328] on div "Tại văn phòng" at bounding box center [859, 324] width 129 height 16
type input "0"
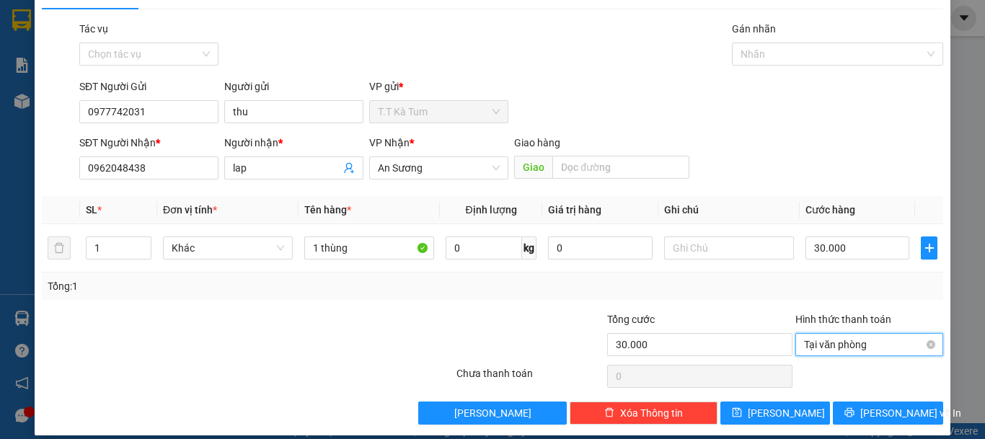
scroll to position [45, 0]
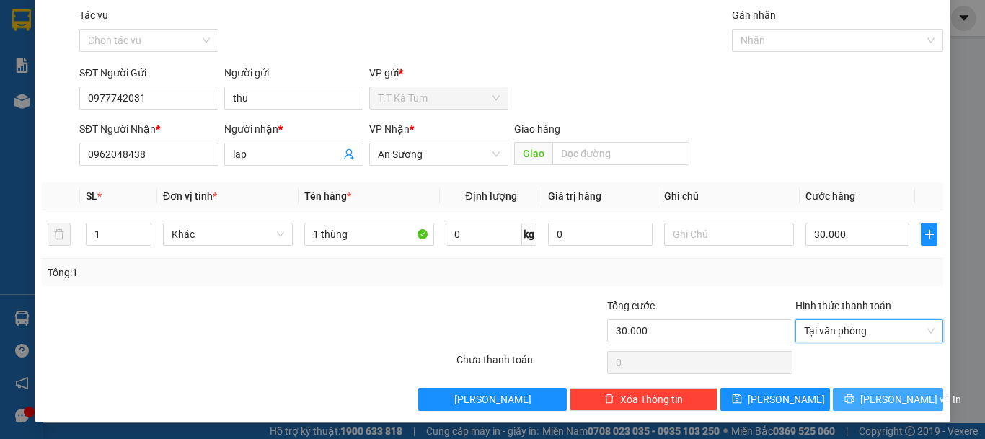
click at [879, 396] on span "[PERSON_NAME] và In" at bounding box center [910, 399] width 101 height 16
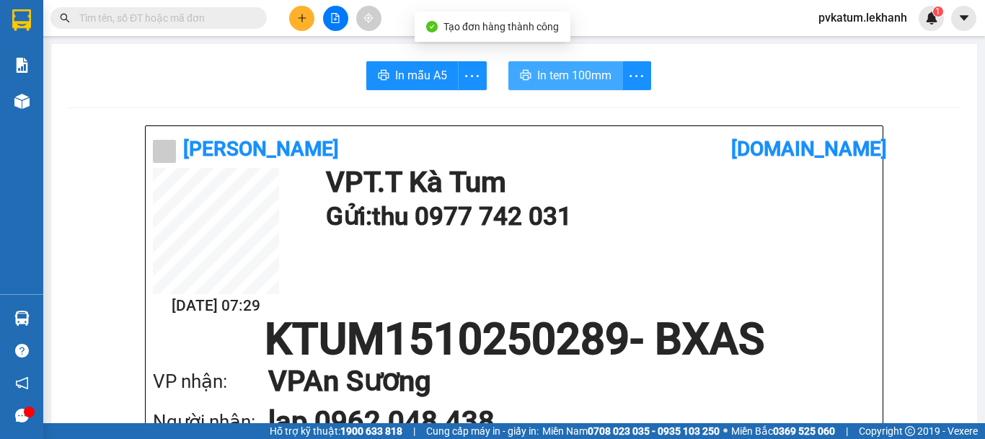
drag, startPoint x: 571, startPoint y: 79, endPoint x: 631, endPoint y: 143, distance: 87.7
click at [571, 79] on span "In tem 100mm" at bounding box center [574, 75] width 74 height 18
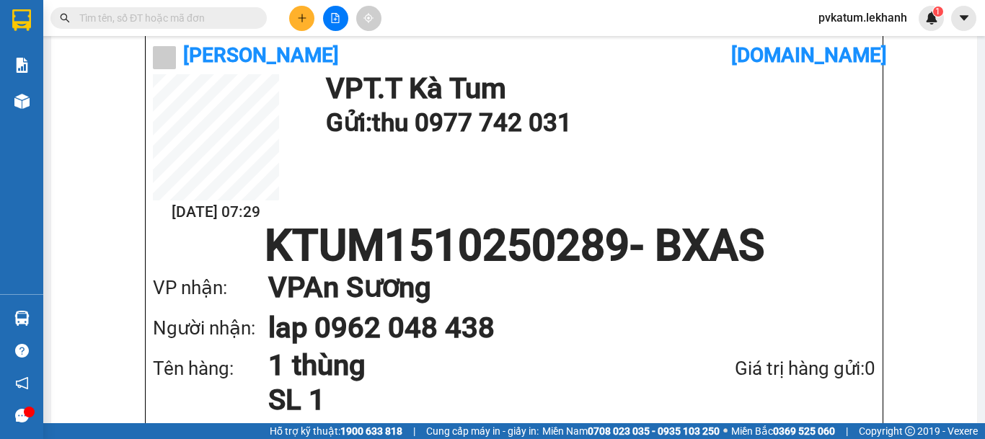
scroll to position [72, 0]
